Goal: Information Seeking & Learning: Compare options

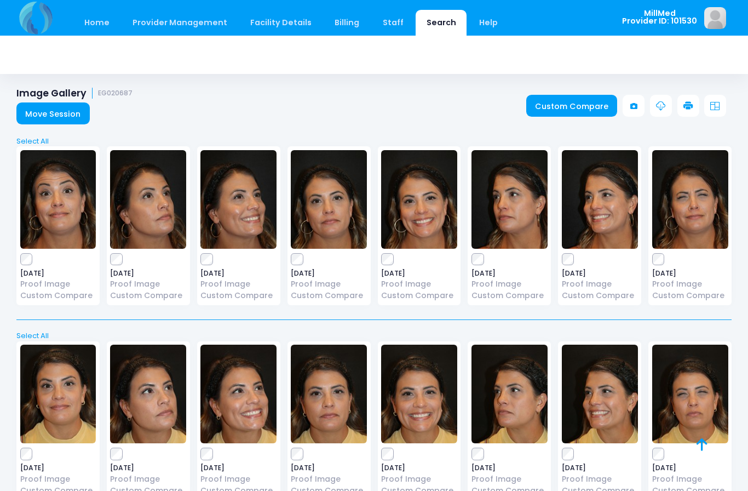
scroll to position [59, 0]
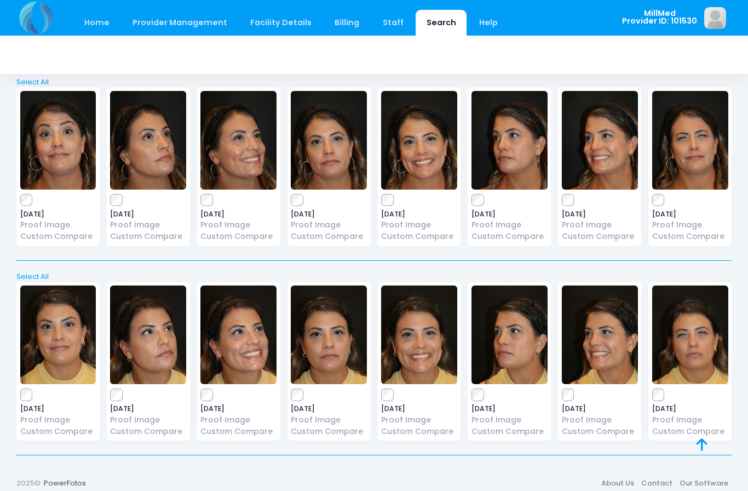
click at [418, 26] on link "Search" at bounding box center [441, 23] width 51 height 26
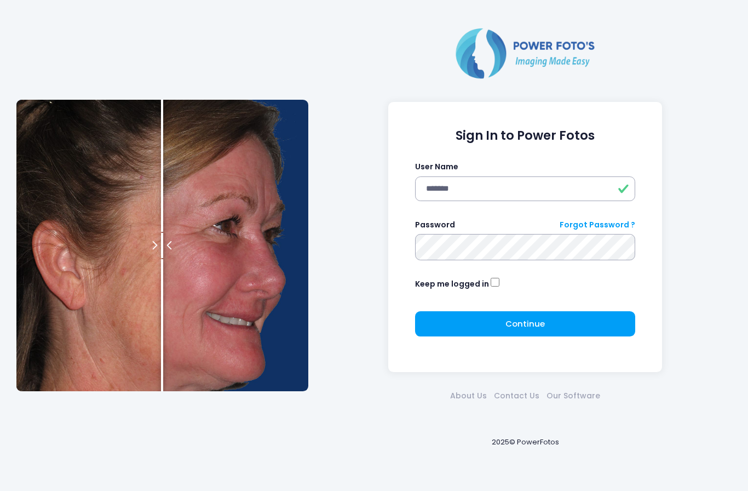
type input "*******"
click button "submit" at bounding box center [0, 0] width 0 height 0
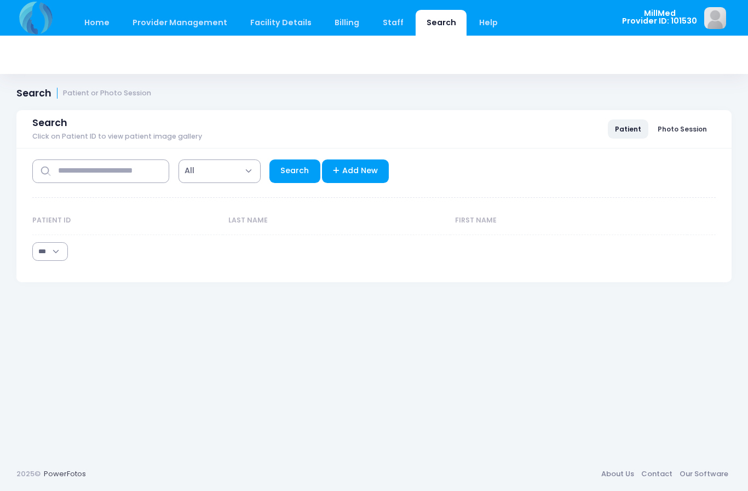
select select "***"
click at [116, 176] on input "text" at bounding box center [100, 171] width 137 height 24
type input "*****"
click at [281, 175] on link "Search" at bounding box center [294, 171] width 51 height 24
select select "***"
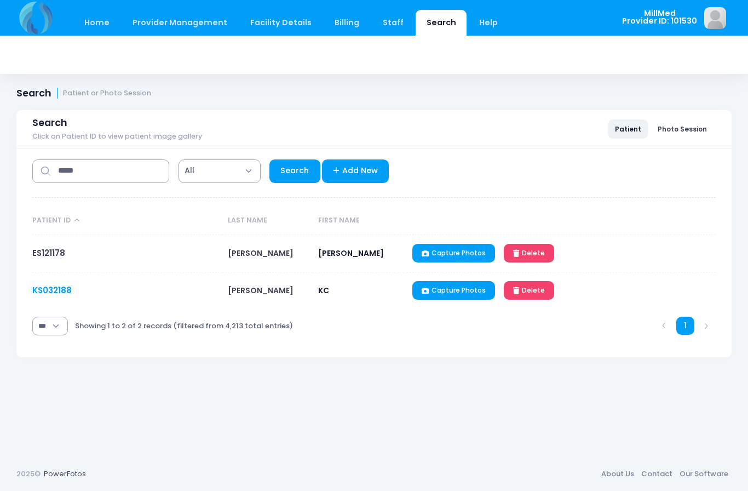
click at [50, 288] on link "KS032188" at bounding box center [51, 290] width 39 height 12
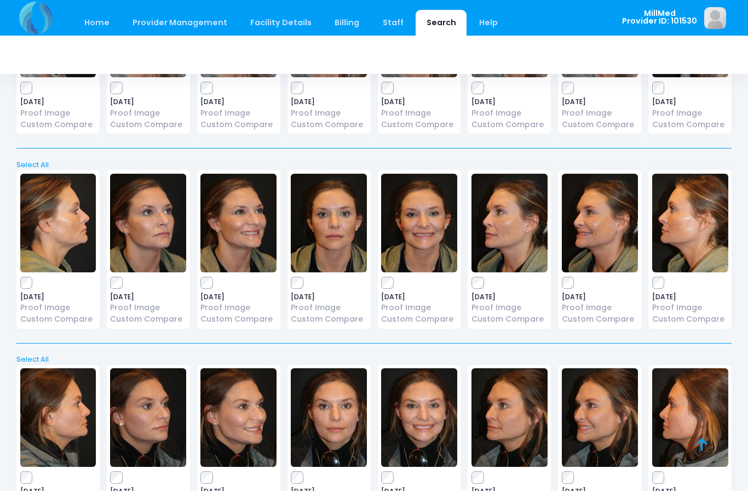
scroll to position [1140, 0]
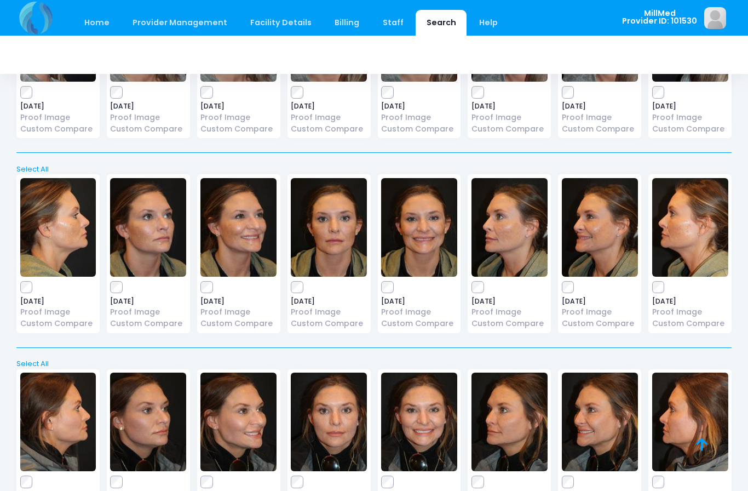
click at [341, 227] on img at bounding box center [329, 227] width 76 height 99
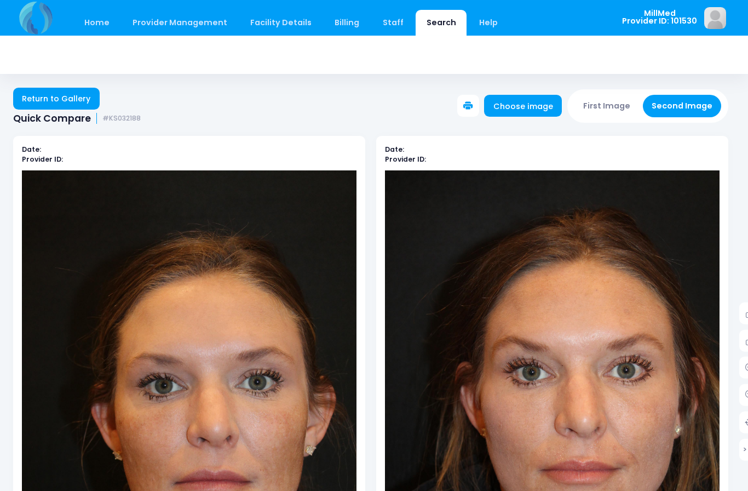
scroll to position [0, 4]
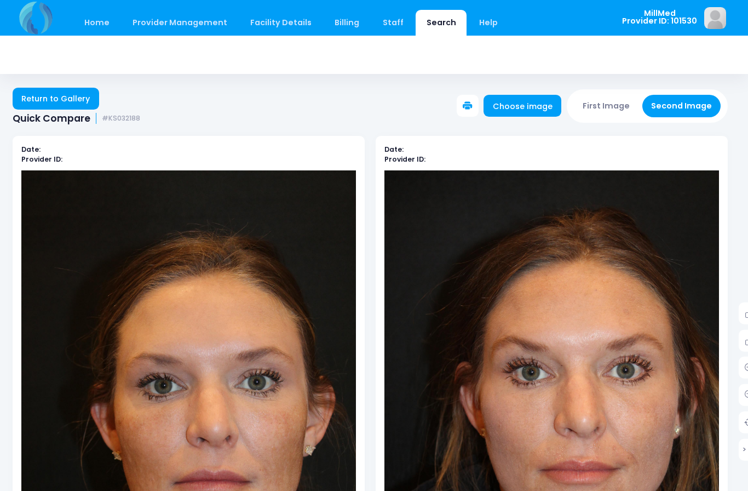
click at [432, 30] on link "Search" at bounding box center [441, 23] width 51 height 26
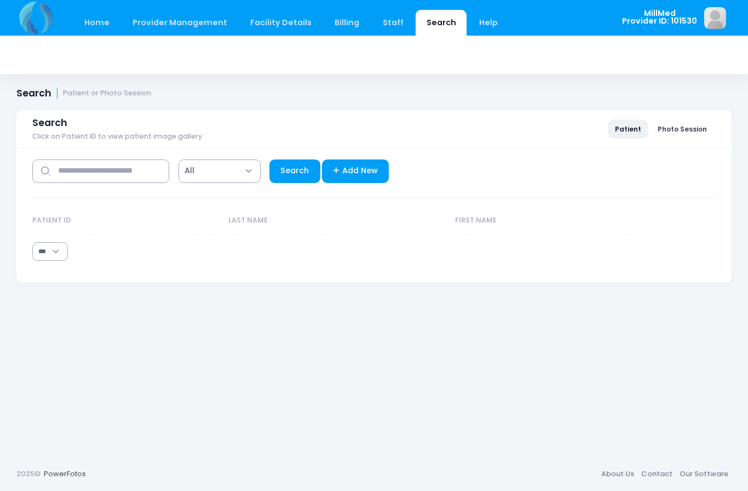
select select "***"
click at [122, 165] on input "text" at bounding box center [100, 171] width 137 height 24
type input "****"
click at [292, 173] on link "Search" at bounding box center [294, 171] width 51 height 24
select select "***"
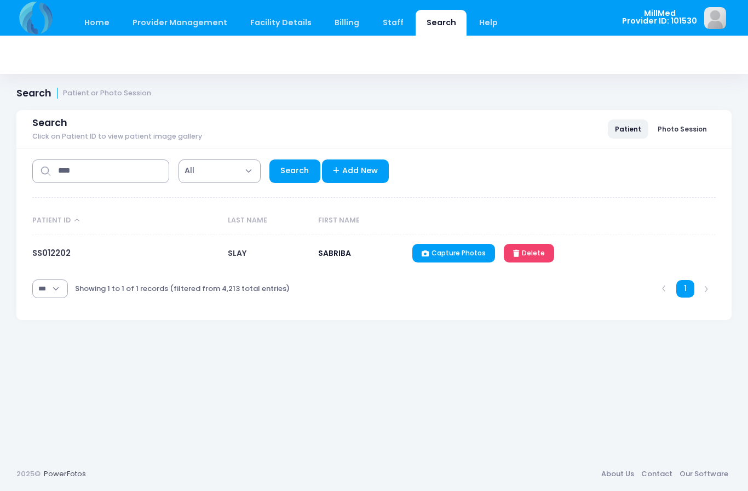
click at [61, 268] on td "SS012202" at bounding box center [127, 253] width 190 height 37
click at [62, 254] on link "SS012202" at bounding box center [51, 253] width 38 height 12
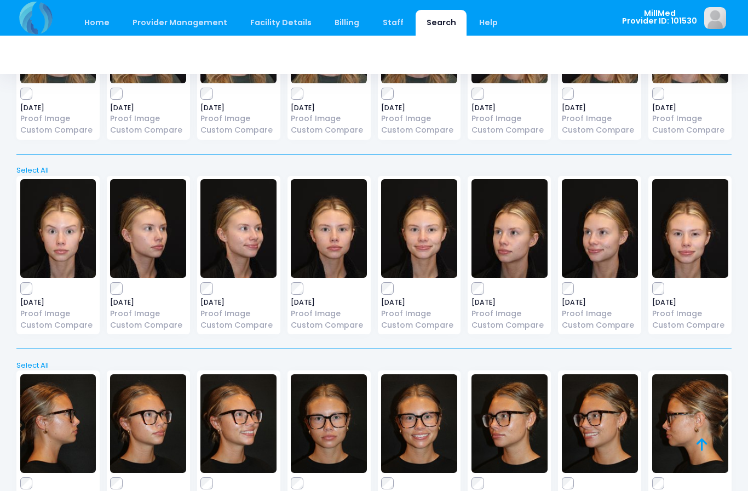
scroll to position [162, 0]
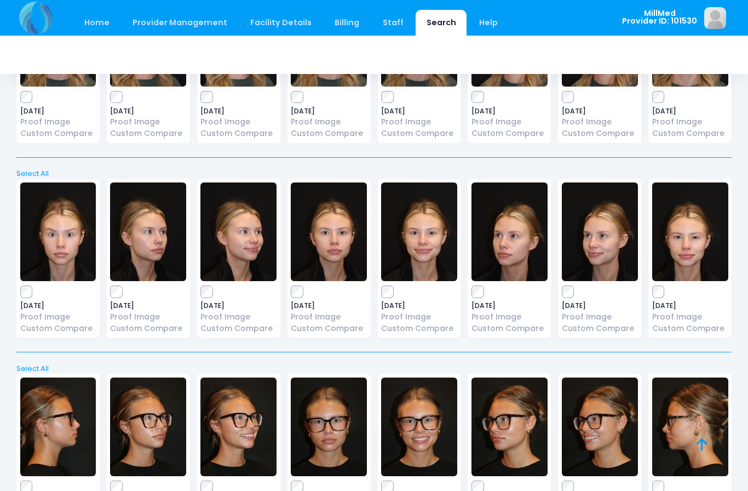
click at [421, 238] on img at bounding box center [419, 231] width 76 height 99
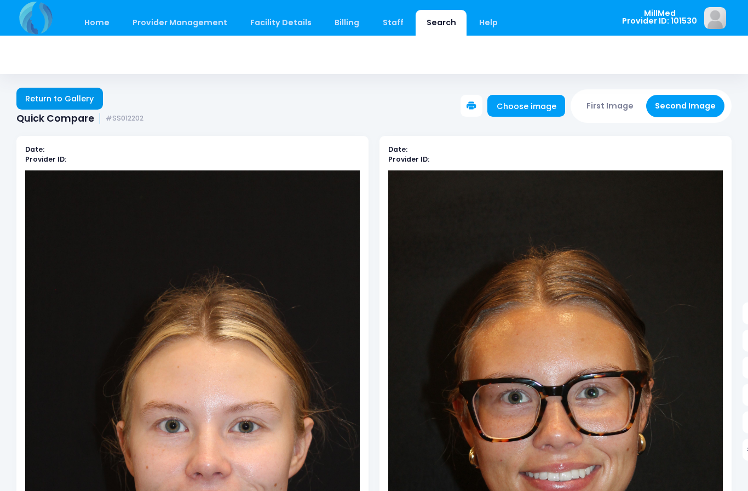
click at [72, 92] on link "Return to Gallery" at bounding box center [59, 99] width 87 height 22
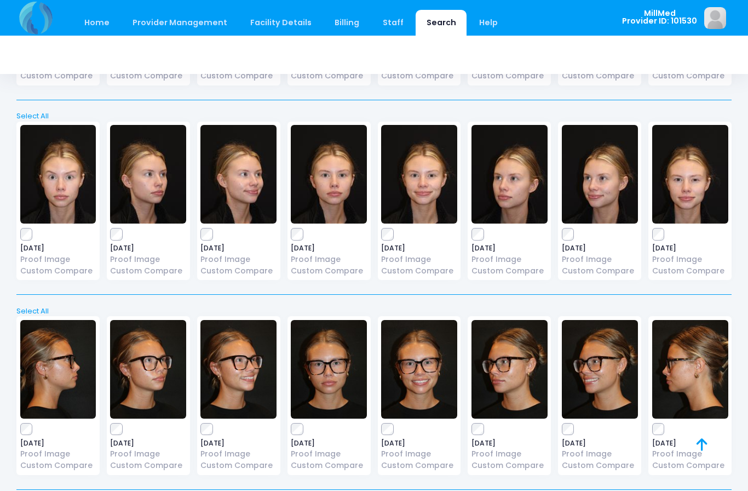
scroll to position [219, 0]
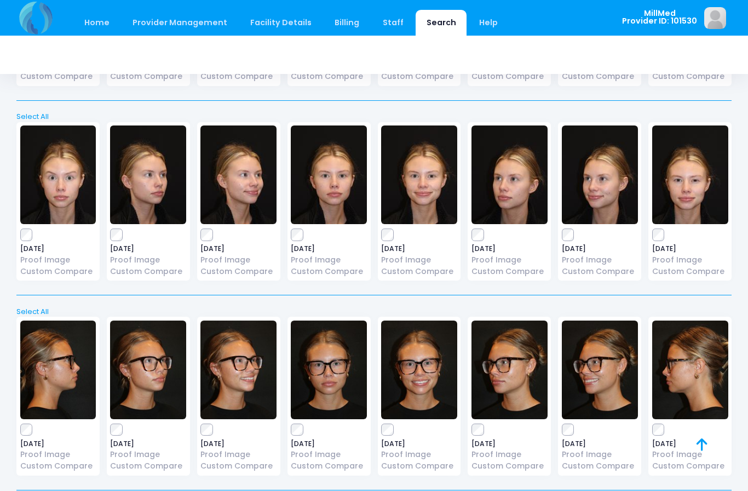
click at [504, 194] on img at bounding box center [510, 174] width 76 height 99
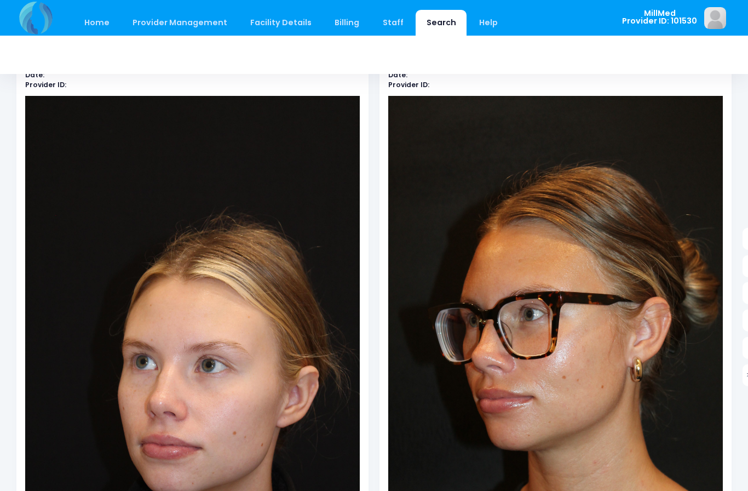
scroll to position [204, 0]
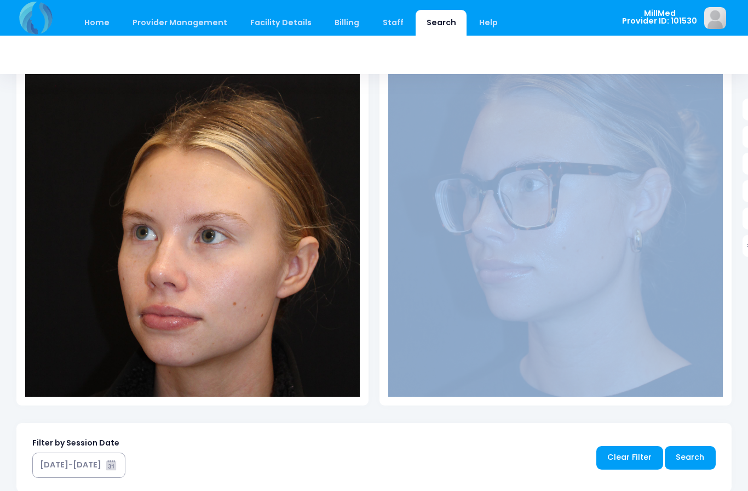
click at [329, 461] on div "Filter by Session Date 09/09/2025-10/08/2025 Clear Filter Search" at bounding box center [373, 457] width 715 height 69
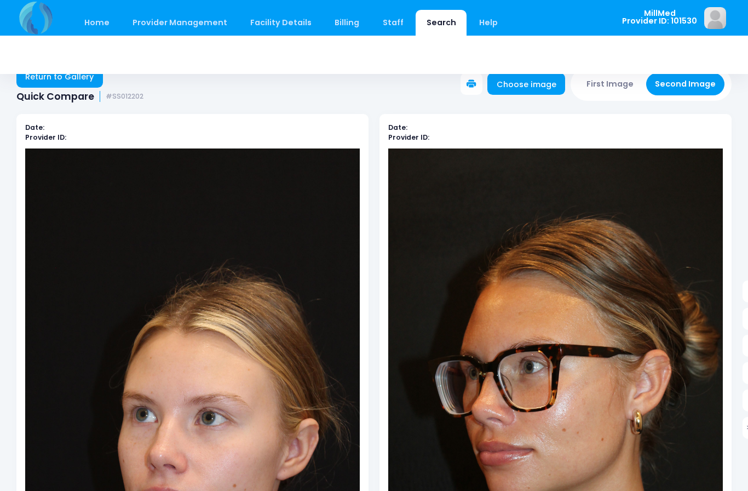
scroll to position [0, 0]
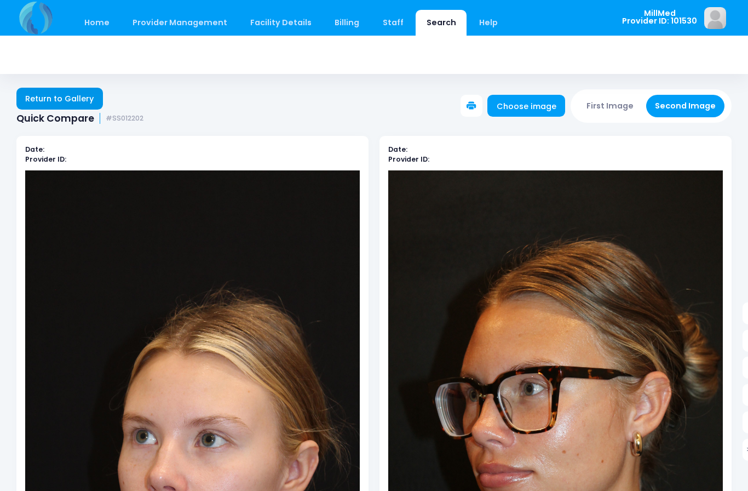
click at [88, 90] on link "Return to Gallery" at bounding box center [59, 99] width 87 height 22
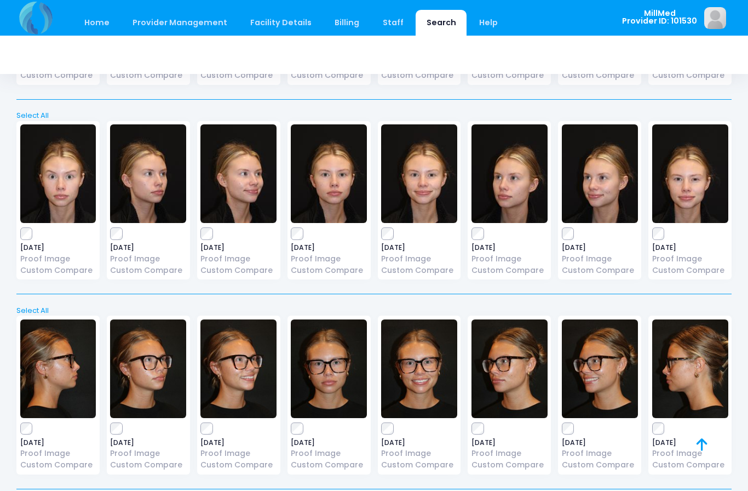
scroll to position [219, 0]
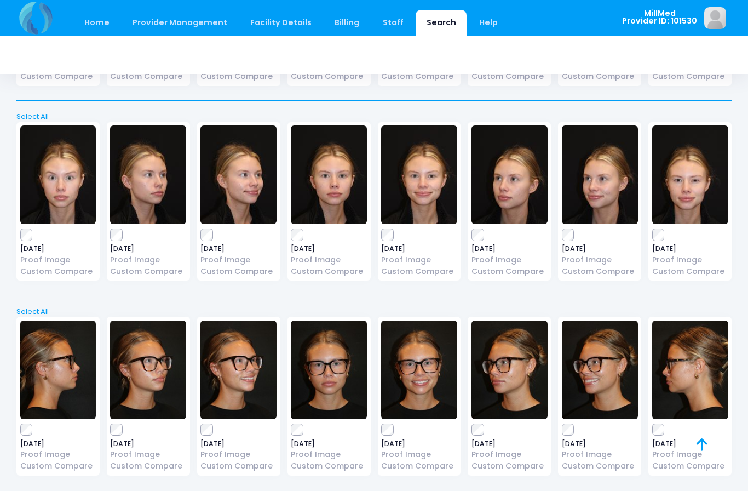
click at [698, 371] on img at bounding box center [690, 369] width 76 height 99
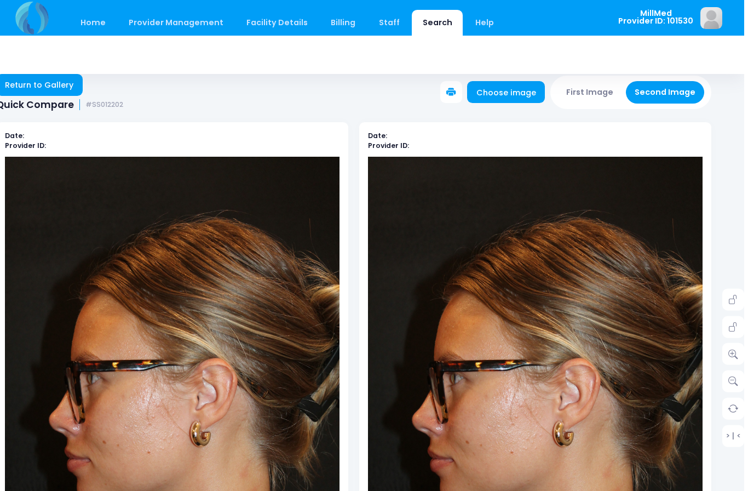
scroll to position [0, 16]
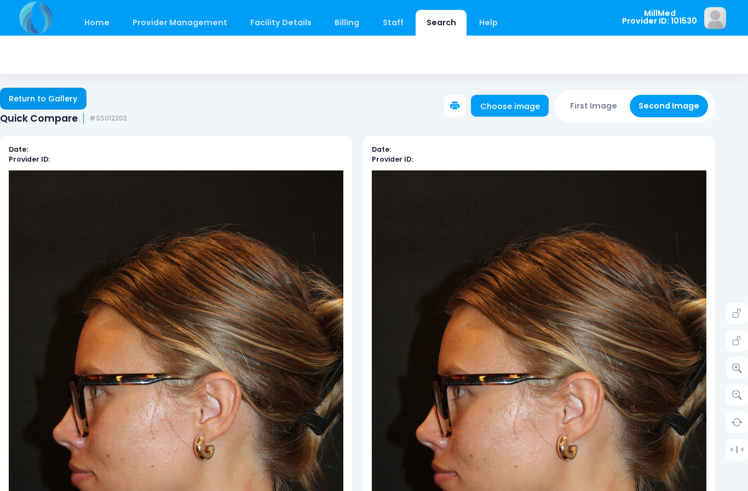
click at [83, 102] on link "Return to Gallery" at bounding box center [43, 99] width 87 height 22
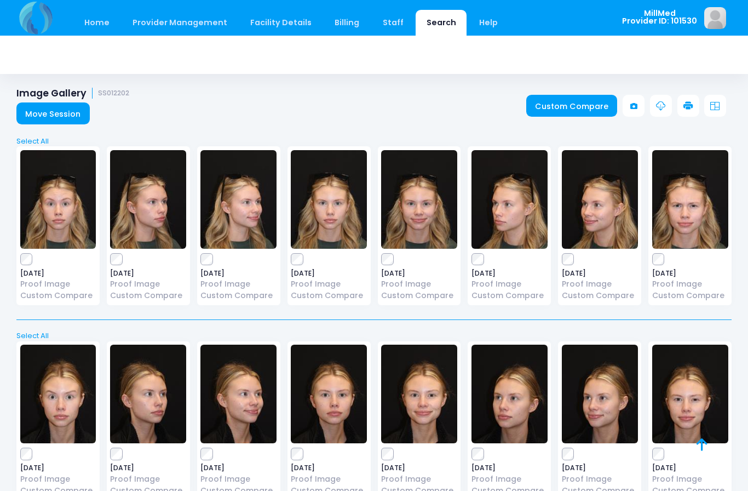
click at [348, 210] on img at bounding box center [329, 199] width 76 height 99
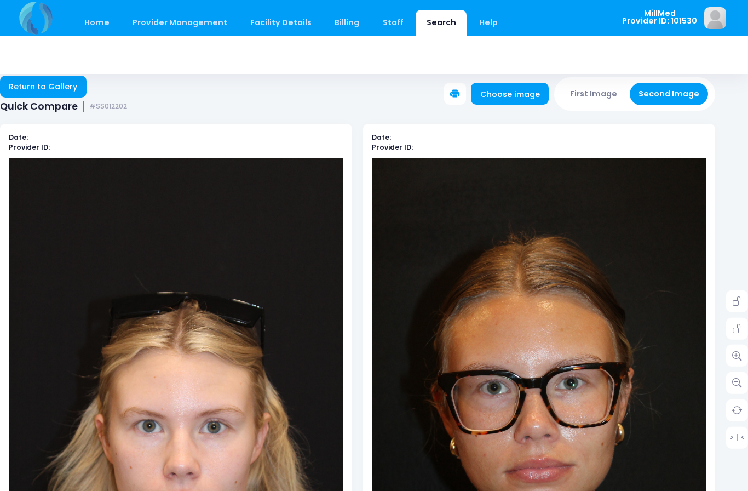
scroll to position [0, 16]
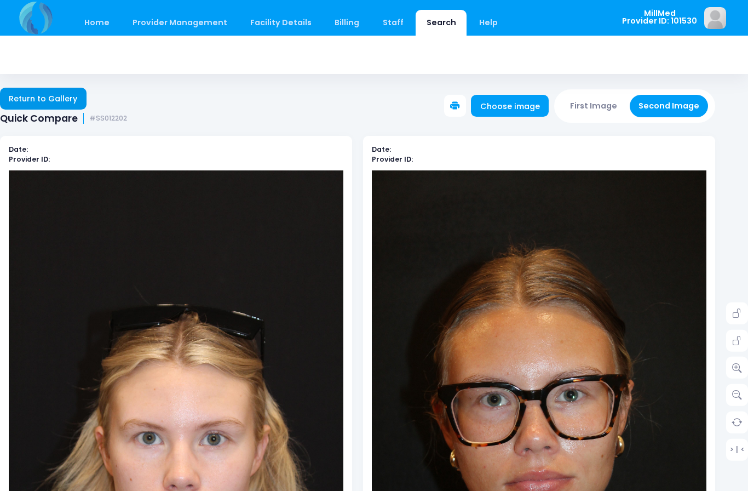
click at [51, 99] on link "Return to Gallery" at bounding box center [43, 99] width 87 height 22
